Goal: Task Accomplishment & Management: Complete application form

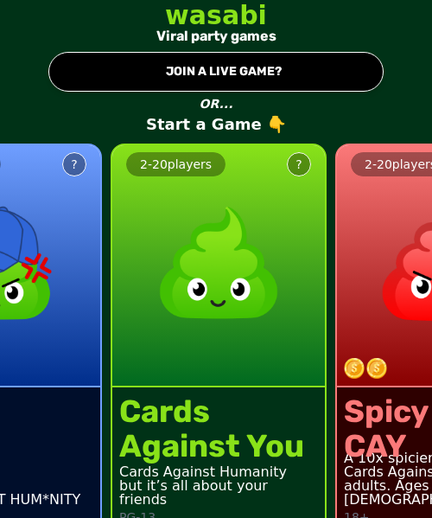
click at [388, 102] on div "wasabi Viral party games ● JOIN A LIVE GAME? OR... Start a Game 👇 2 - 20 player…" at bounding box center [216, 259] width 432 height 518
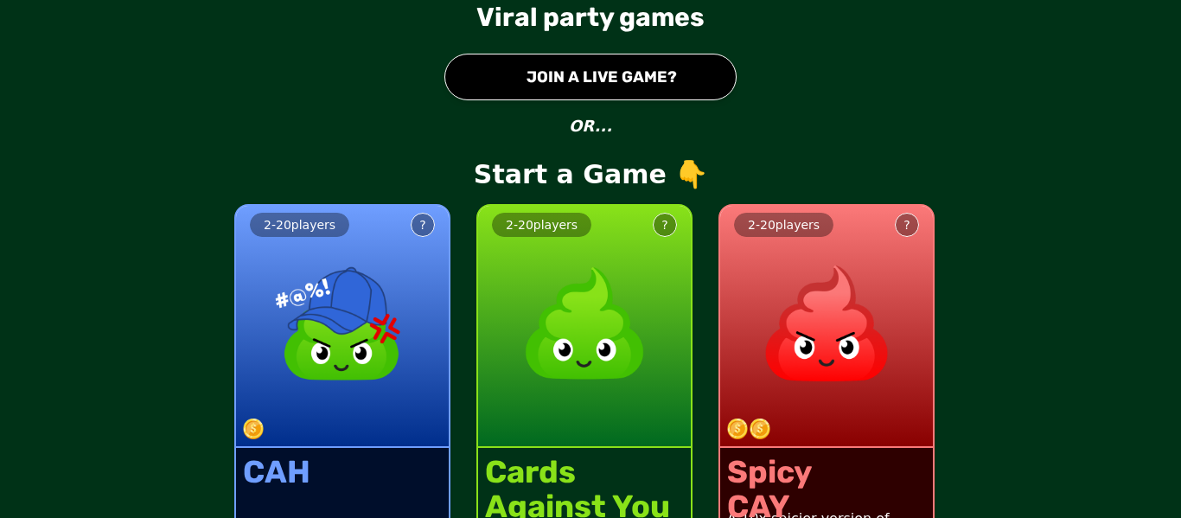
click at [997, 176] on div "2 - 20 players ? CAH CARDS AG*INST HUM*NITY PG-13 2 - 20 players ? Cards Agains…" at bounding box center [590, 387] width 1181 height 437
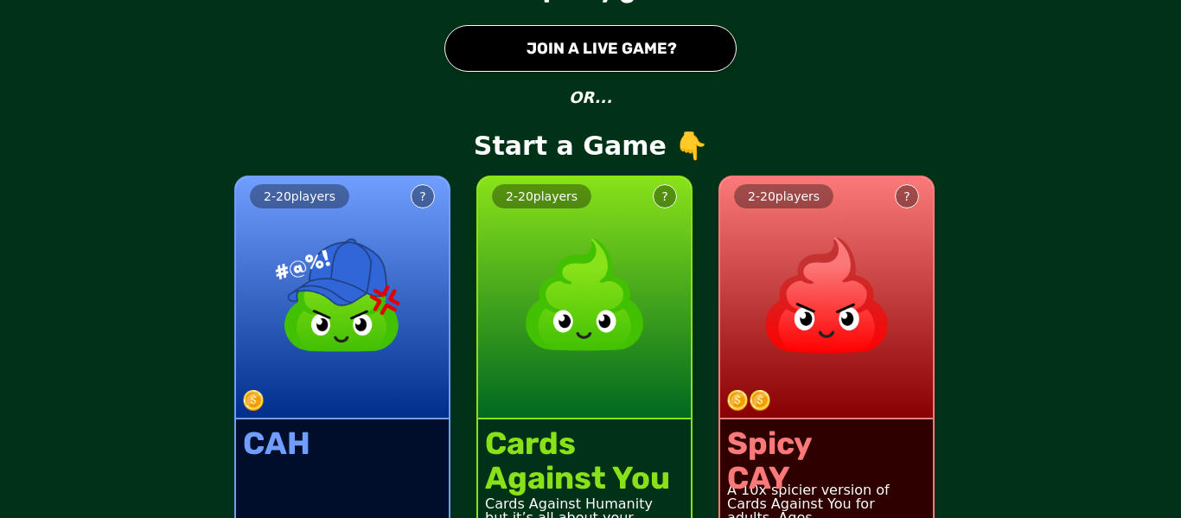
scroll to position [89, 0]
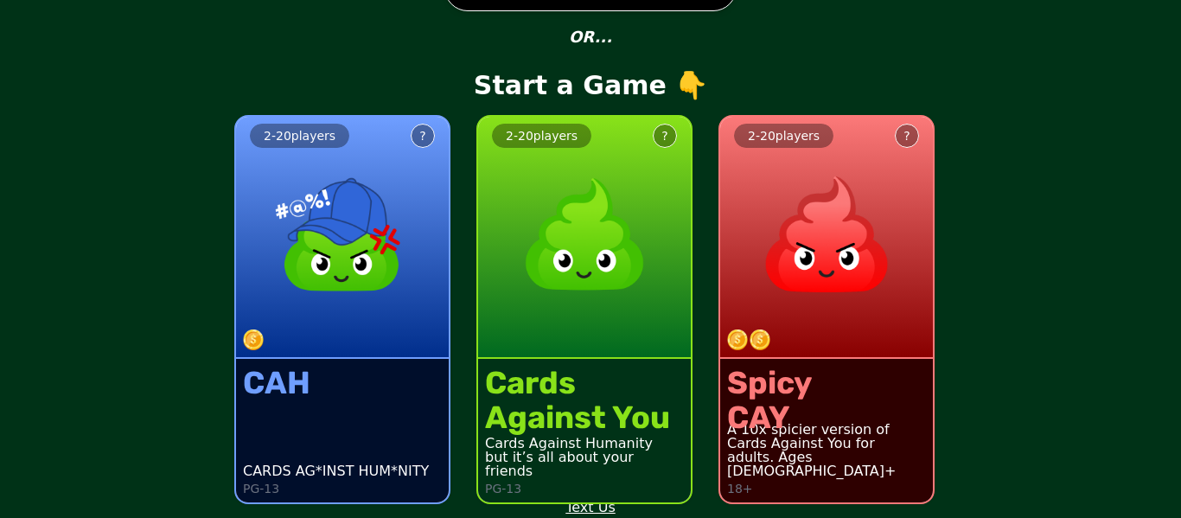
click at [317, 225] on img at bounding box center [342, 234] width 152 height 152
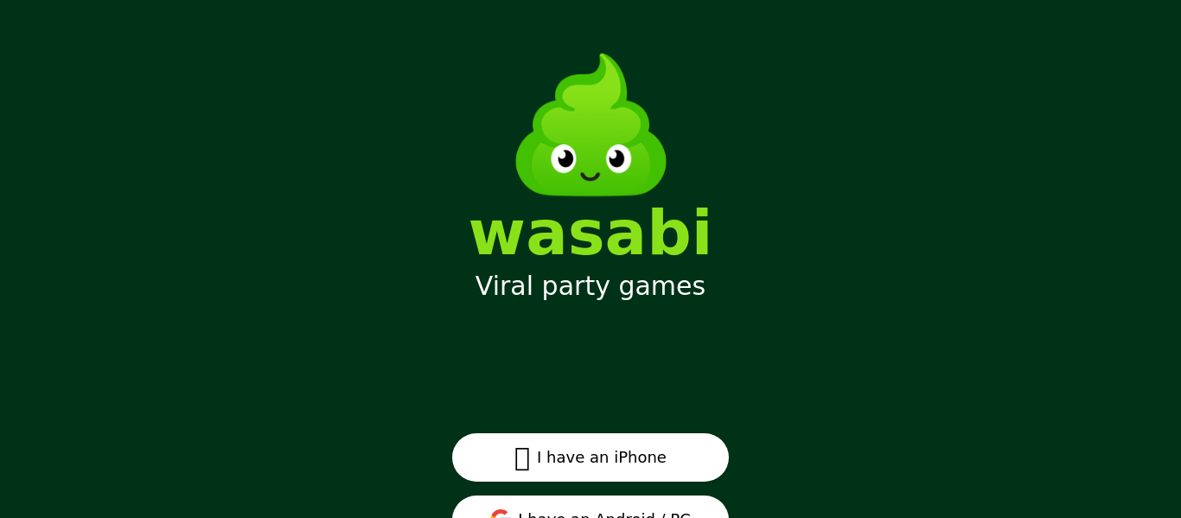
click at [304, 139] on main "wasabi Viral party games  I have an iPhone I have an Android / PC Privacy" at bounding box center [590, 259] width 1181 height 518
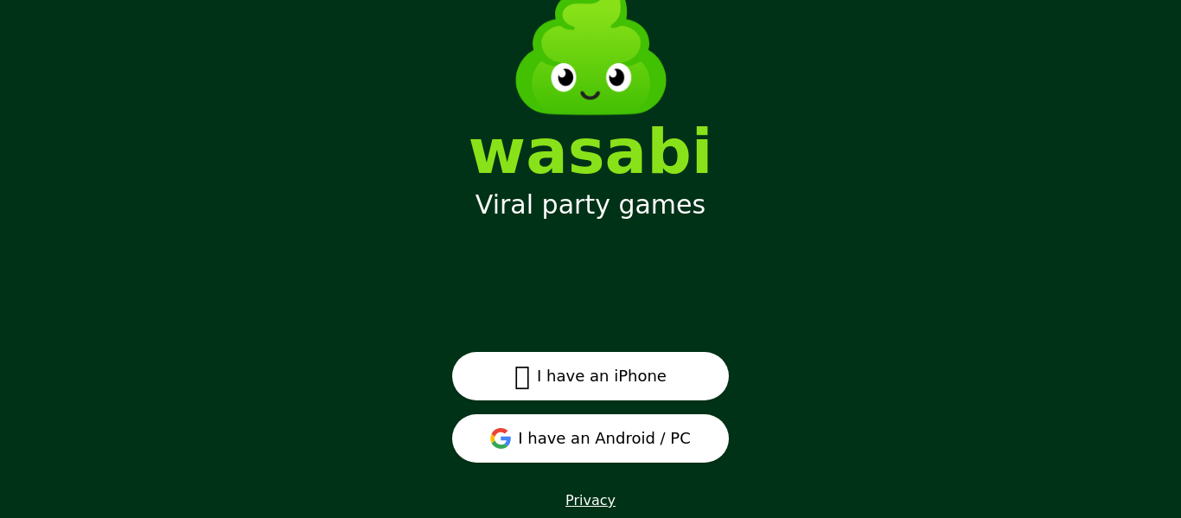
click at [522, 437] on button "I have an Android / PC" at bounding box center [590, 438] width 277 height 48
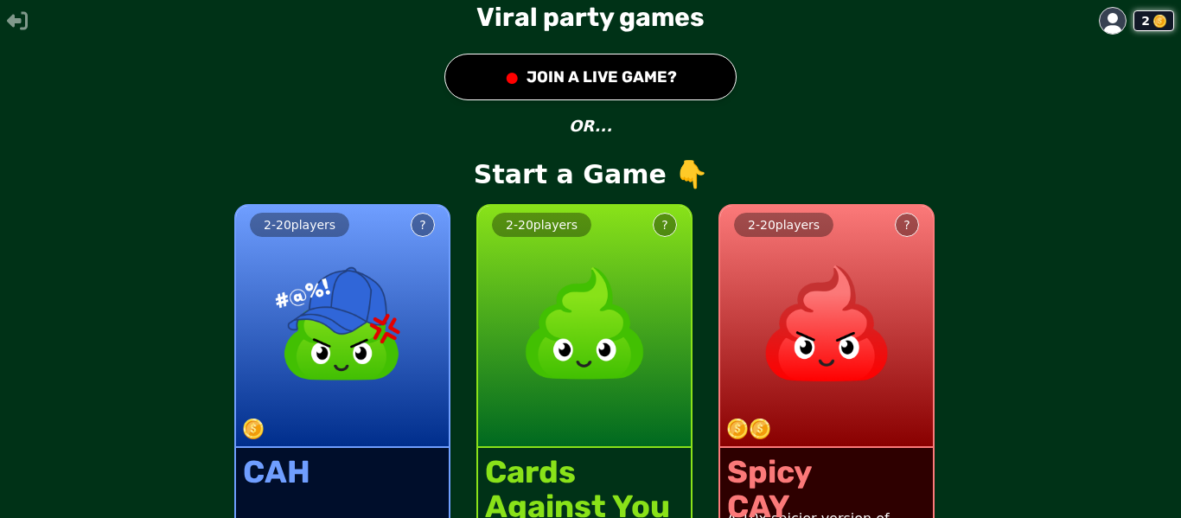
click at [554, 264] on img at bounding box center [584, 323] width 152 height 152
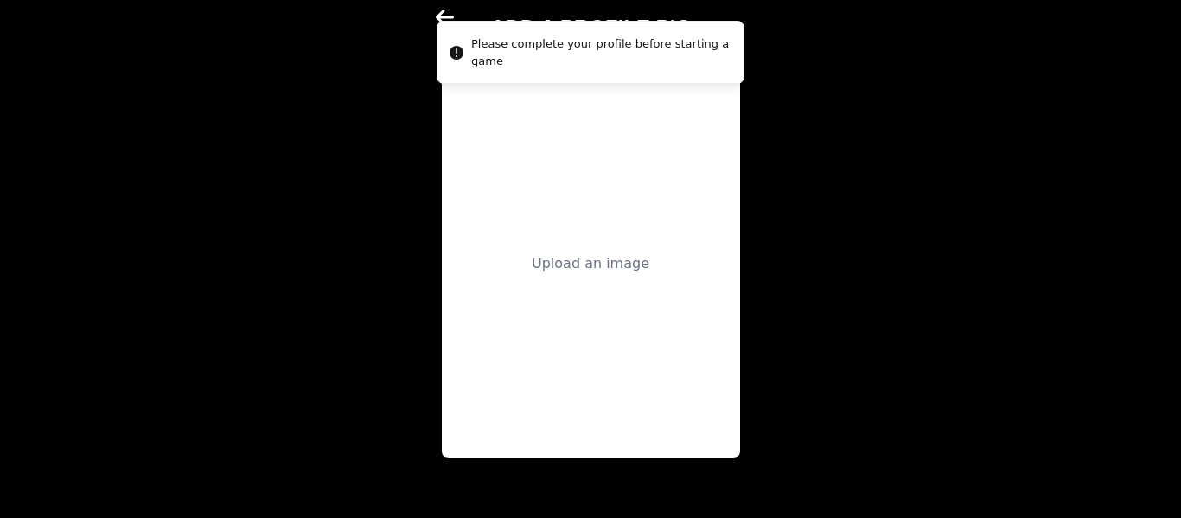
click at [554, 216] on div "Upload an image" at bounding box center [591, 263] width 298 height 389
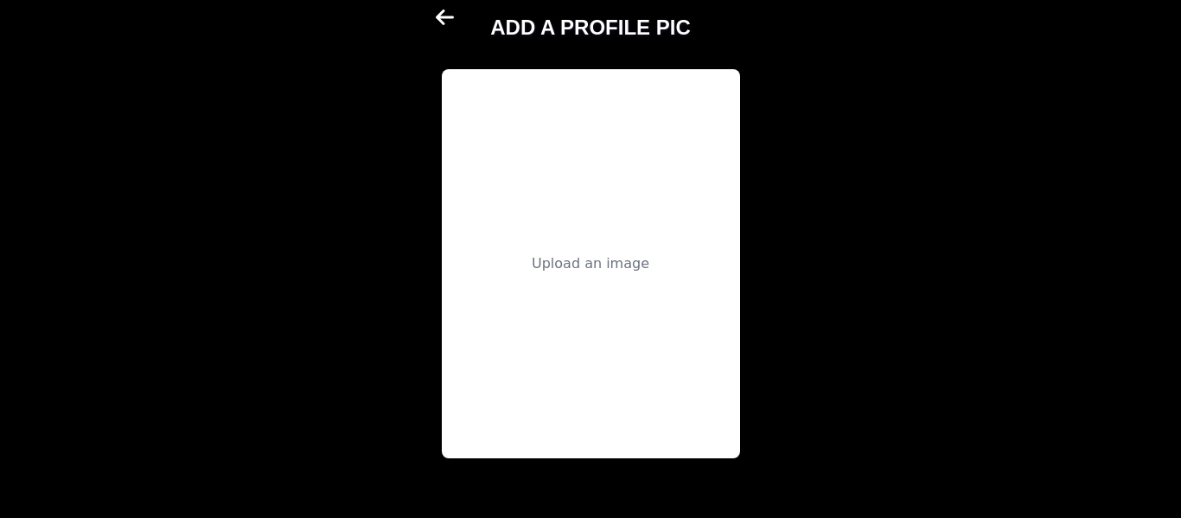
click at [602, 199] on div "Upload an image" at bounding box center [591, 263] width 298 height 389
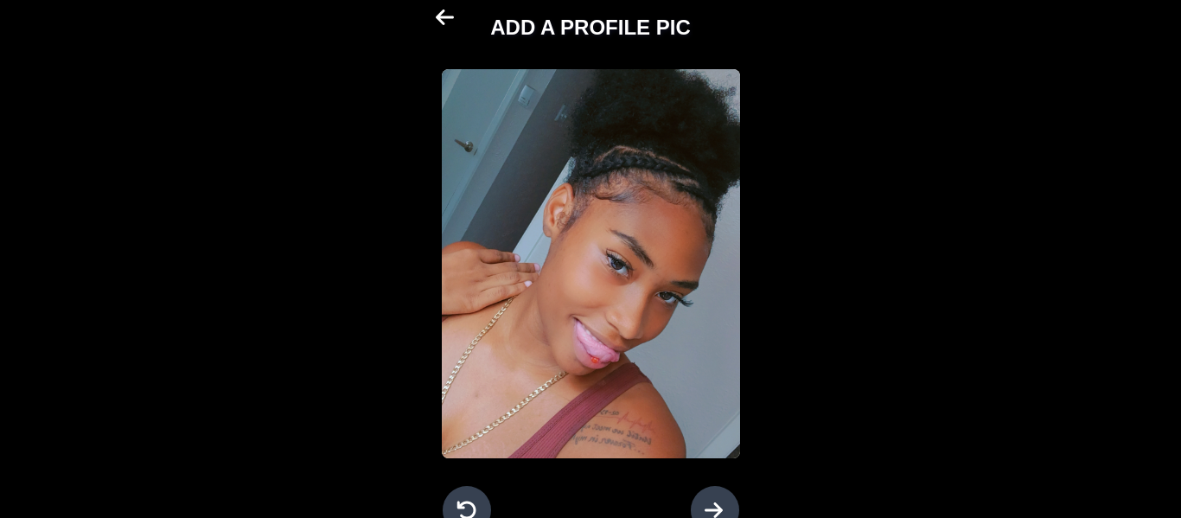
click at [712, 502] on icon at bounding box center [715, 510] width 21 height 21
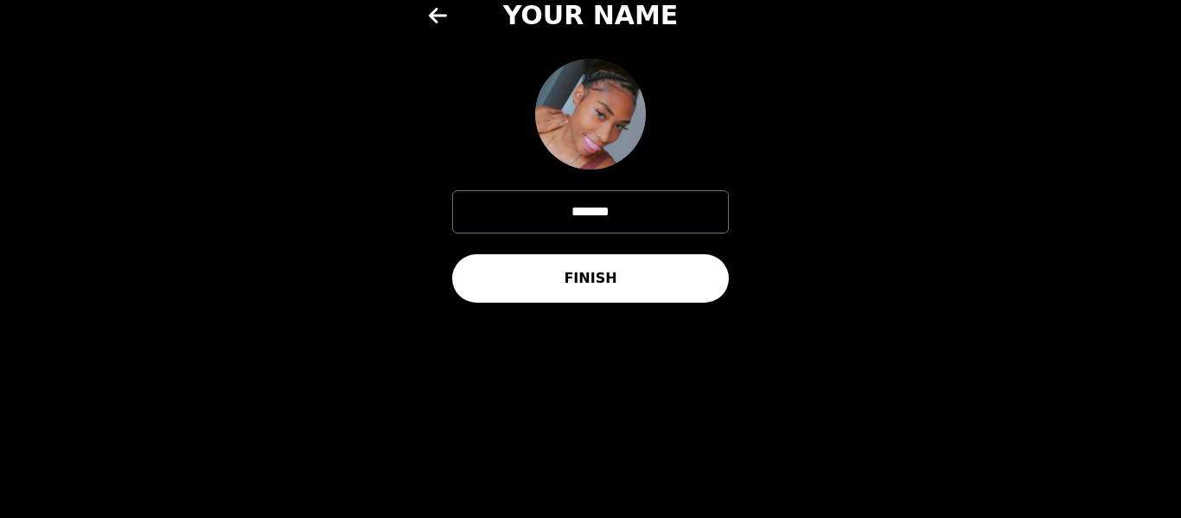
click at [640, 214] on input "*******" at bounding box center [590, 211] width 277 height 43
type input "***"
click at [533, 291] on button "FINISH" at bounding box center [590, 278] width 277 height 48
